Goal: Task Accomplishment & Management: Use online tool/utility

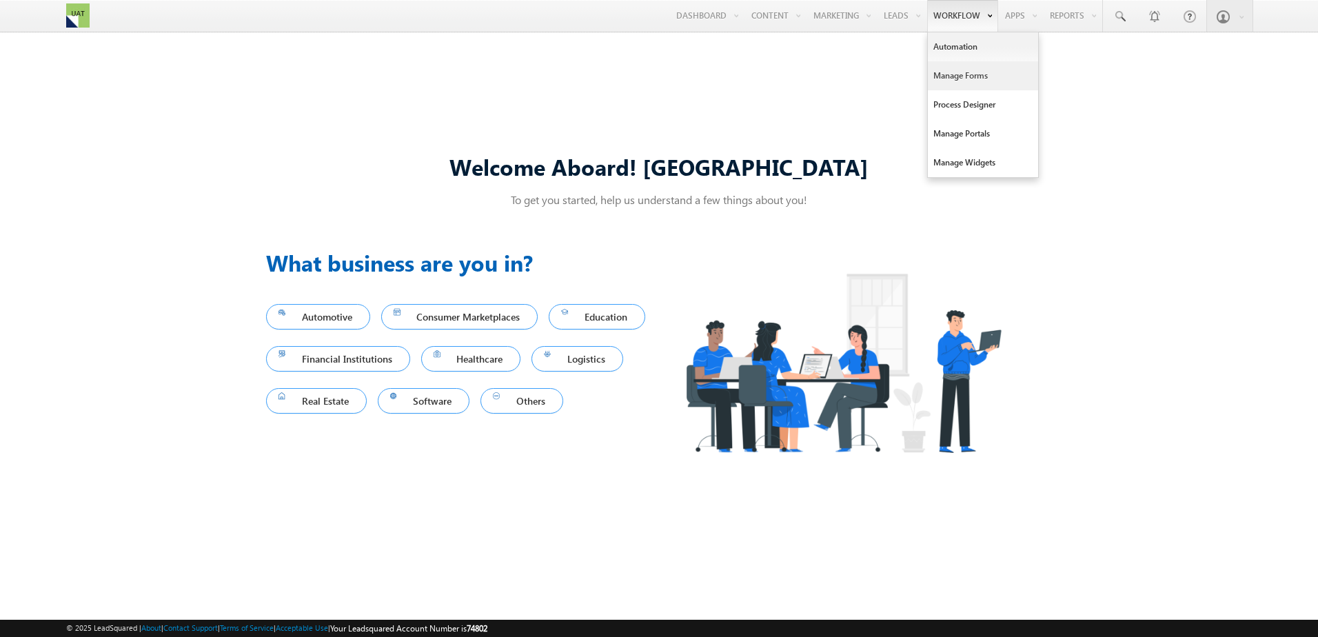
click at [953, 72] on link "Manage Forms" at bounding box center [983, 75] width 110 height 29
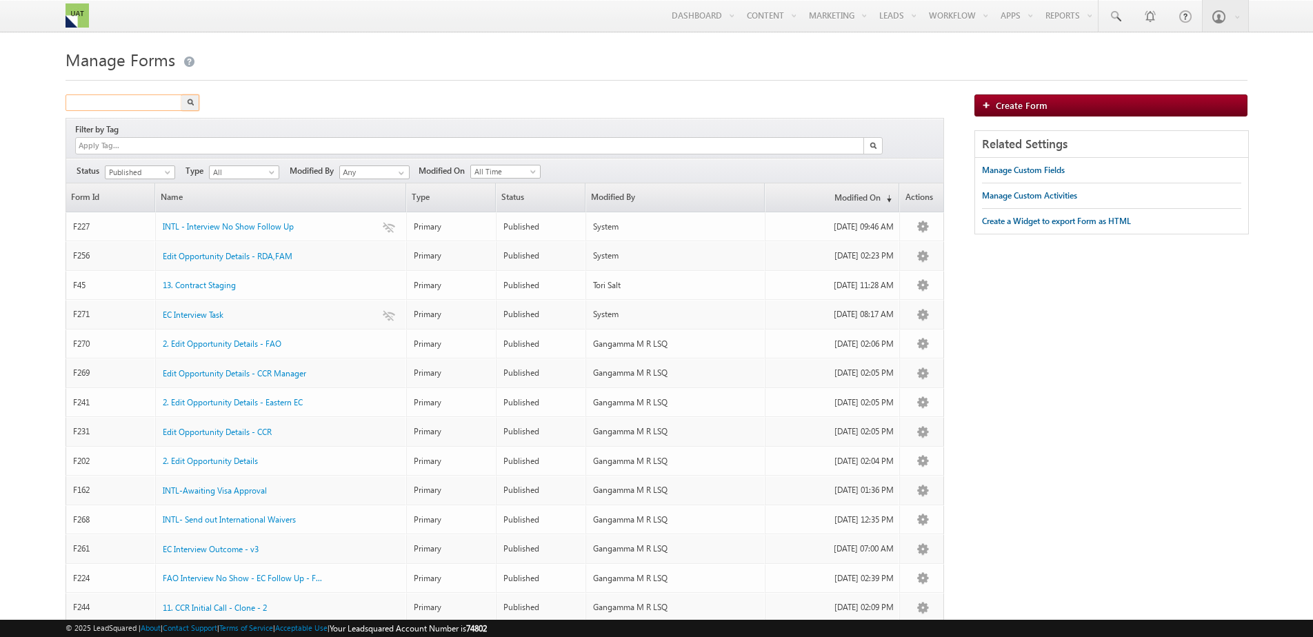
click at [149, 110] on input "text" at bounding box center [124, 102] width 118 height 17
type input "fao inter"
click at [181, 94] on button "button" at bounding box center [190, 102] width 18 height 17
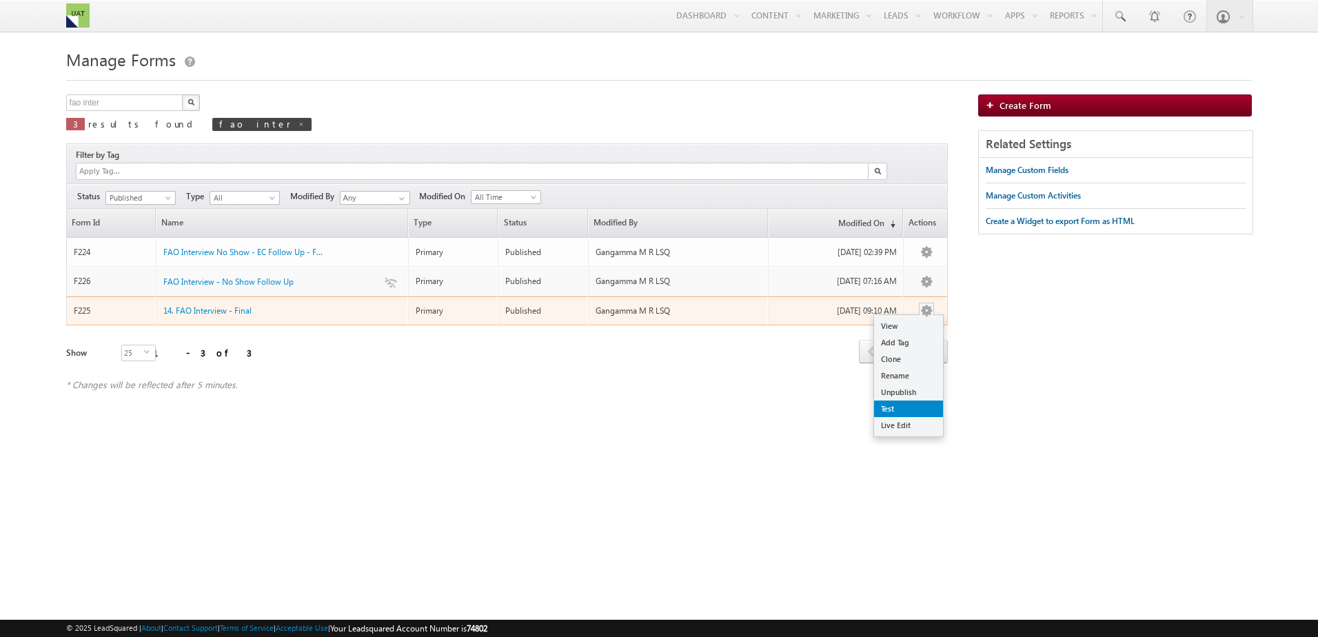
click at [909, 401] on link "Test" at bounding box center [908, 409] width 69 height 17
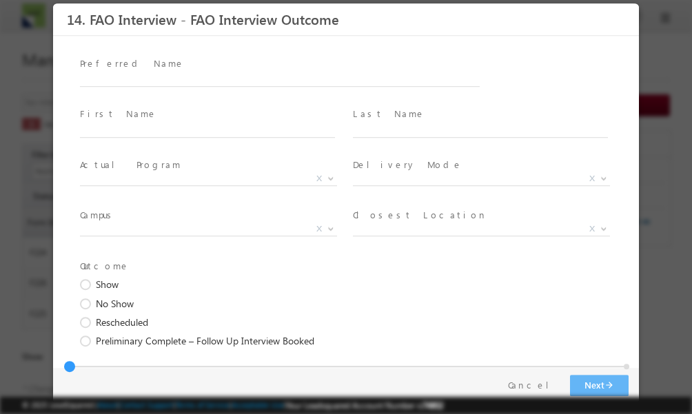
scroll to position [128, 0]
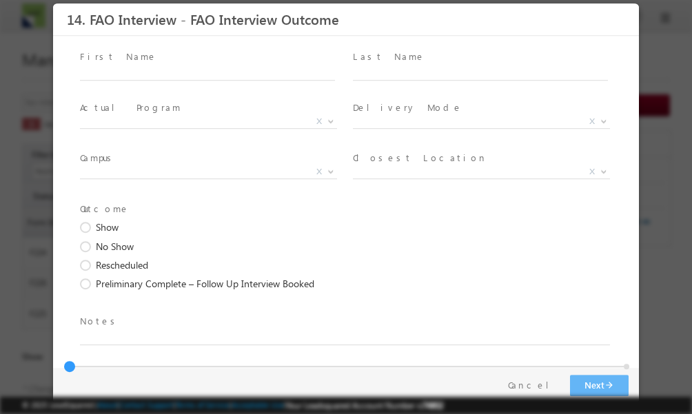
click at [104, 228] on span "Show" at bounding box center [107, 227] width 23 height 14
click at [53, 3] on input "Show" at bounding box center [53, 3] width 0 height 0
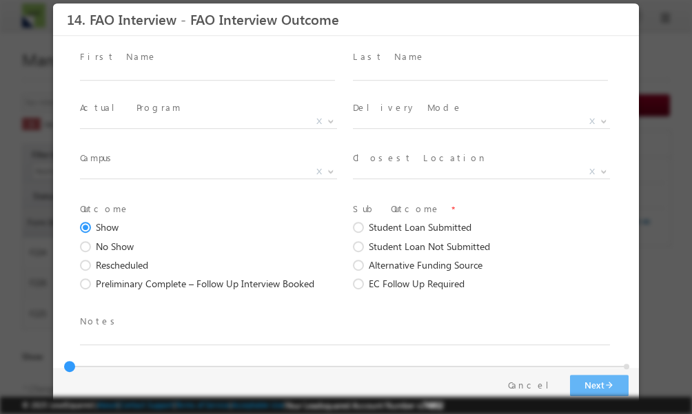
click at [441, 242] on span "Student Loan Not Submitted" at bounding box center [429, 246] width 121 height 14
click at [53, 3] on input "Student Loan Not Submitted" at bounding box center [53, 3] width 0 height 0
click at [425, 263] on span "Alternative Funding Source" at bounding box center [426, 265] width 114 height 14
click at [53, 3] on input "Alternative Funding Source" at bounding box center [53, 3] width 0 height 0
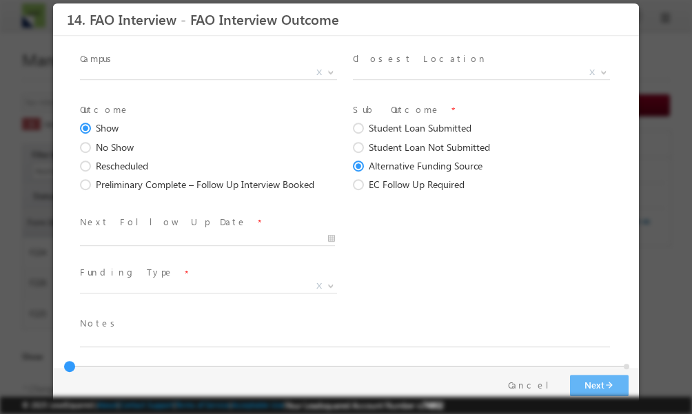
scroll to position [230, 0]
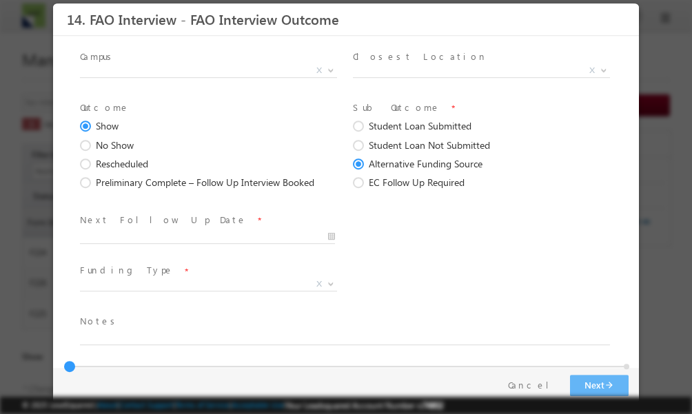
click at [377, 184] on span "EC Follow Up Required" at bounding box center [417, 182] width 96 height 14
click at [53, 3] on input "EC Follow Up Required" at bounding box center [53, 3] width 0 height 0
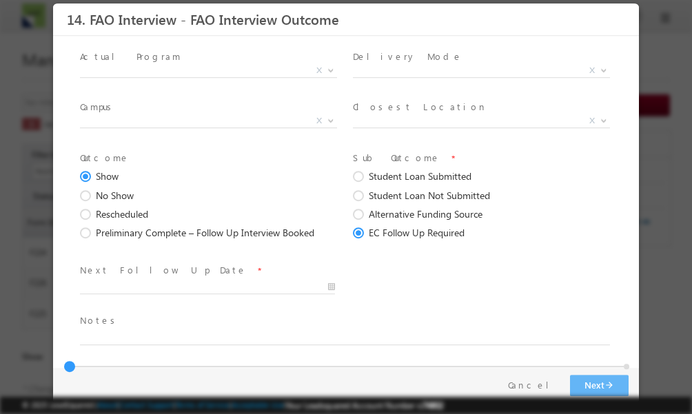
scroll to position [179, 0]
click at [121, 193] on span "No Show" at bounding box center [115, 195] width 38 height 14
click at [53, 3] on input "No Show" at bounding box center [53, 3] width 0 height 0
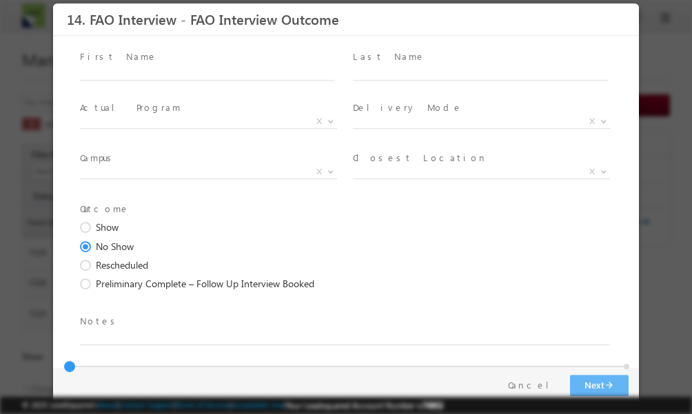
scroll to position [128, 0]
click at [543, 378] on button "Cancel" at bounding box center [534, 385] width 72 height 20
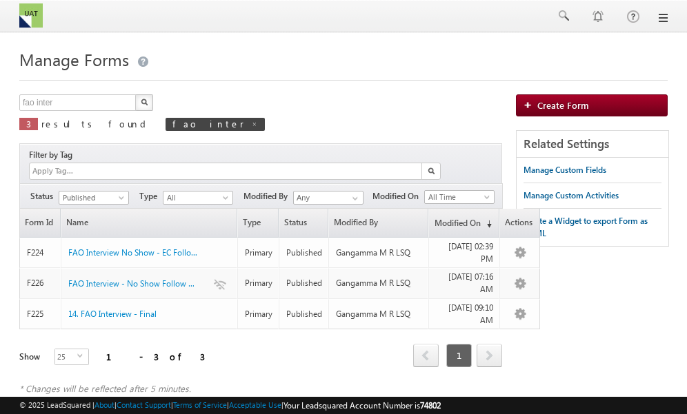
click at [59, 94] on div "Manage Forms fao inter X 3 results found fao inter Filter by Tag Filters Status…" at bounding box center [343, 227] width 648 height 364
click at [59, 104] on input "fao inter" at bounding box center [78, 102] width 118 height 17
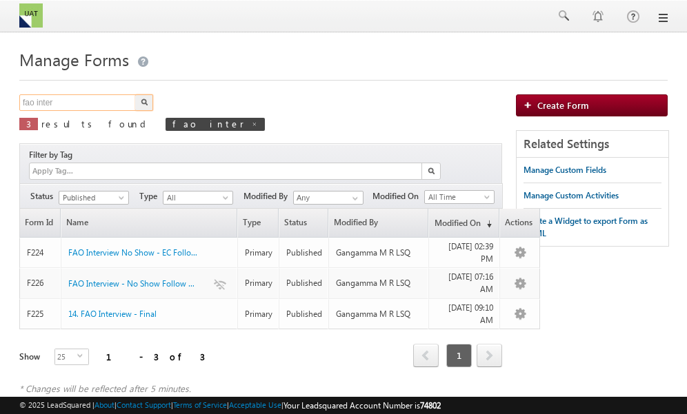
click at [59, 104] on input "fao inter" at bounding box center [78, 102] width 118 height 17
type input "Contract Staging"
click at [135, 94] on button "button" at bounding box center [144, 102] width 18 height 17
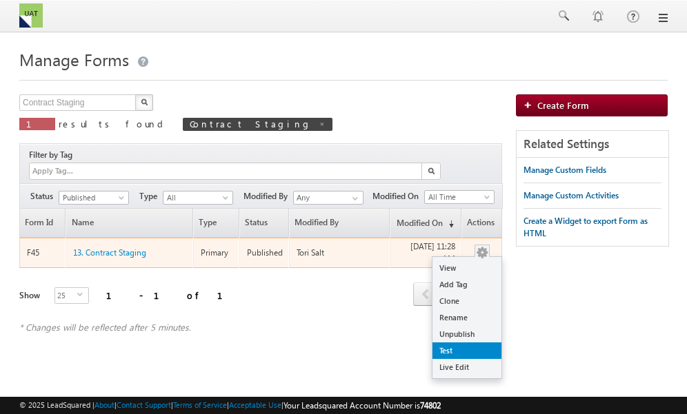
click at [464, 343] on link "Test" at bounding box center [466, 351] width 69 height 17
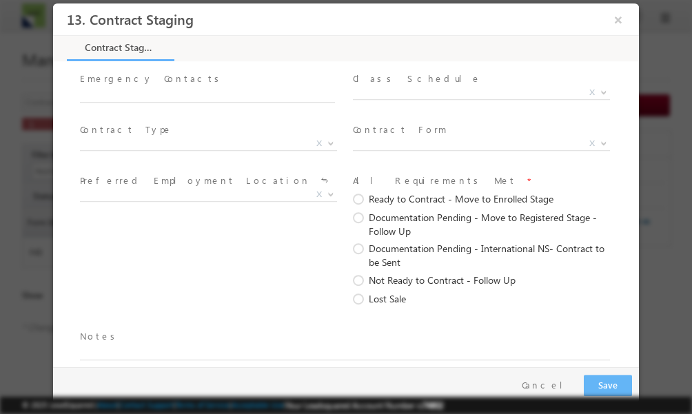
scroll to position [808, 0]
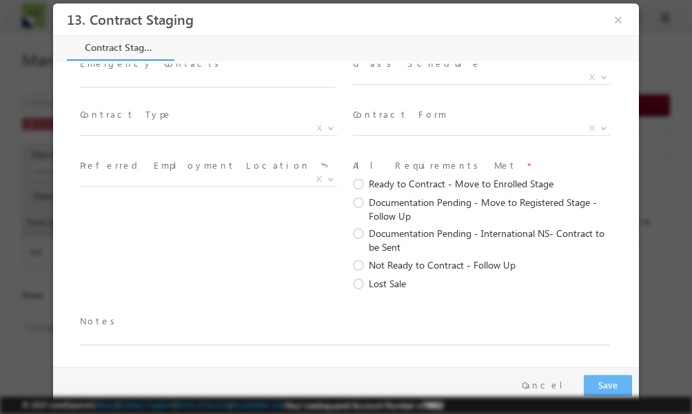
click at [396, 182] on span "Ready to Contract - Move to Enrolled Stage" at bounding box center [461, 183] width 185 height 14
click at [53, 3] on input "Ready to Contract - Move to Enrolled Stage" at bounding box center [53, 3] width 0 height 0
click at [394, 206] on span "Documentation Pending - Move to Registered Stage - Follow Up" at bounding box center [488, 208] width 239 height 27
click at [53, 3] on input "Documentation Pending - Move to Registered Stage - Follow Up" at bounding box center [53, 3] width 0 height 0
click at [406, 261] on span "Not Ready to Contract - Follow Up" at bounding box center [442, 265] width 147 height 14
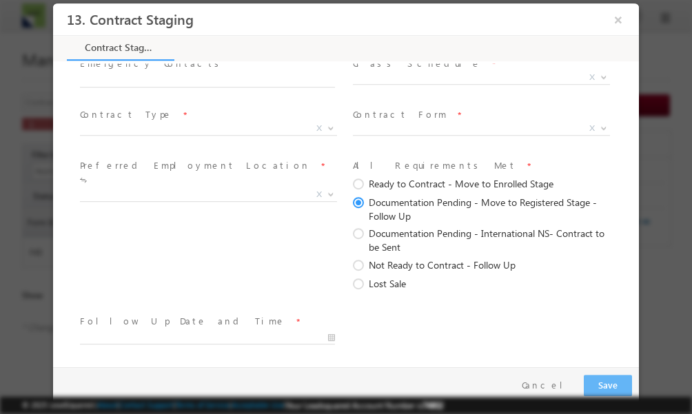
click at [53, 3] on input "Not Ready to Contract - Follow Up" at bounding box center [53, 3] width 0 height 0
click at [377, 280] on span "Lost Sale" at bounding box center [387, 283] width 37 height 14
click at [53, 3] on input "Lost Sale" at bounding box center [53, 3] width 0 height 0
click at [9, 39] on div at bounding box center [346, 207] width 692 height 414
click at [427, 262] on span "Not Ready to Contract - Follow Up" at bounding box center [442, 265] width 147 height 14
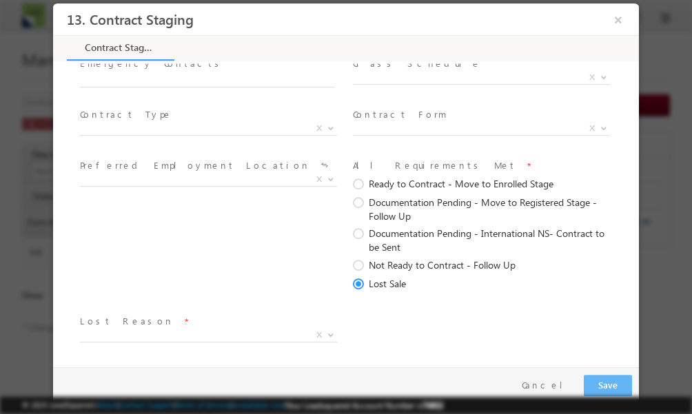
click at [53, 3] on input "Not Ready to Contract - Follow Up" at bounding box center [53, 3] width 0 height 0
type input "09/12/2025 4:43 PM"
type input "43"
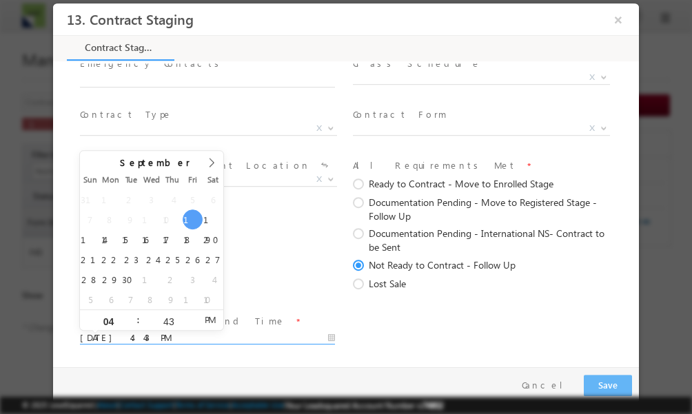
click at [194, 340] on input "09/12/2025 4:43 PM" at bounding box center [207, 338] width 255 height 14
click at [423, 334] on div "Lost Reason * X Follow Up Date and Time * 09/12/2025 4:43 PM" at bounding box center [358, 336] width 562 height 51
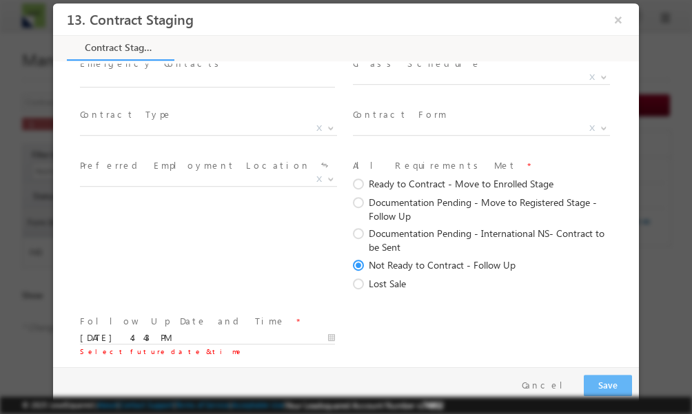
click at [508, 236] on span "Documentation Pending - International NS- Contract to be Sent" at bounding box center [488, 239] width 239 height 27
click at [53, 3] on input "Documentation Pending - International NS- Contract to be Sent" at bounding box center [53, 3] width 0 height 0
